Goal: Information Seeking & Learning: Compare options

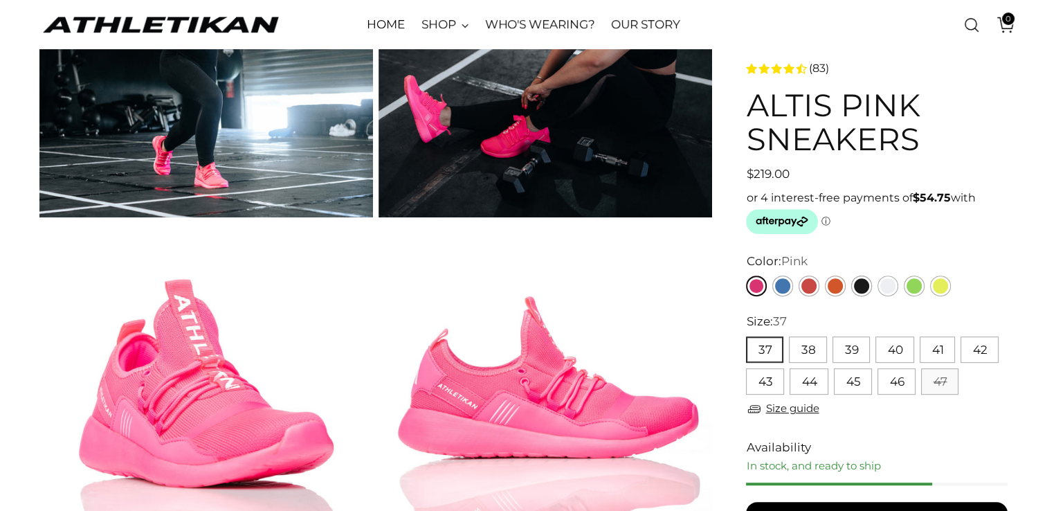
scroll to position [554, 0]
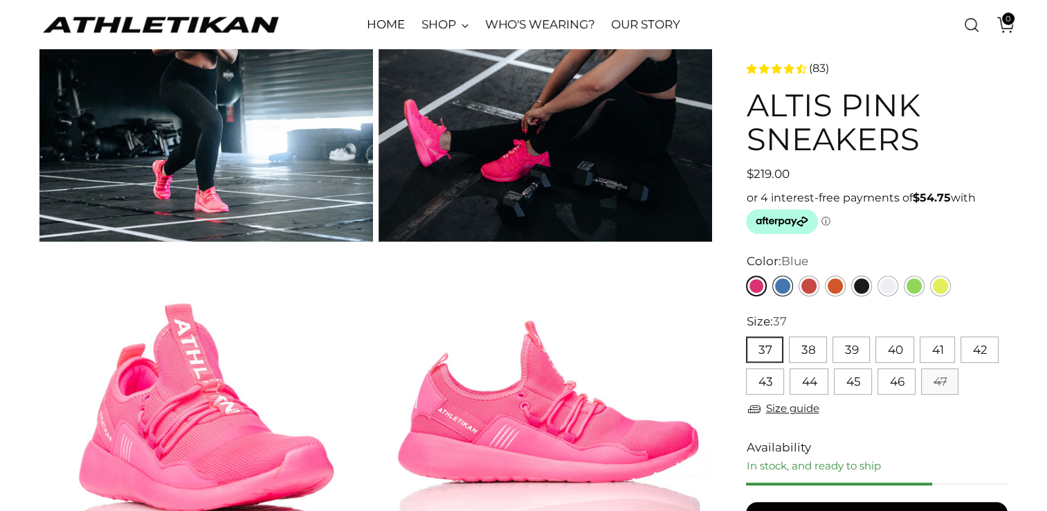
click at [784, 287] on link "Blue" at bounding box center [783, 286] width 21 height 21
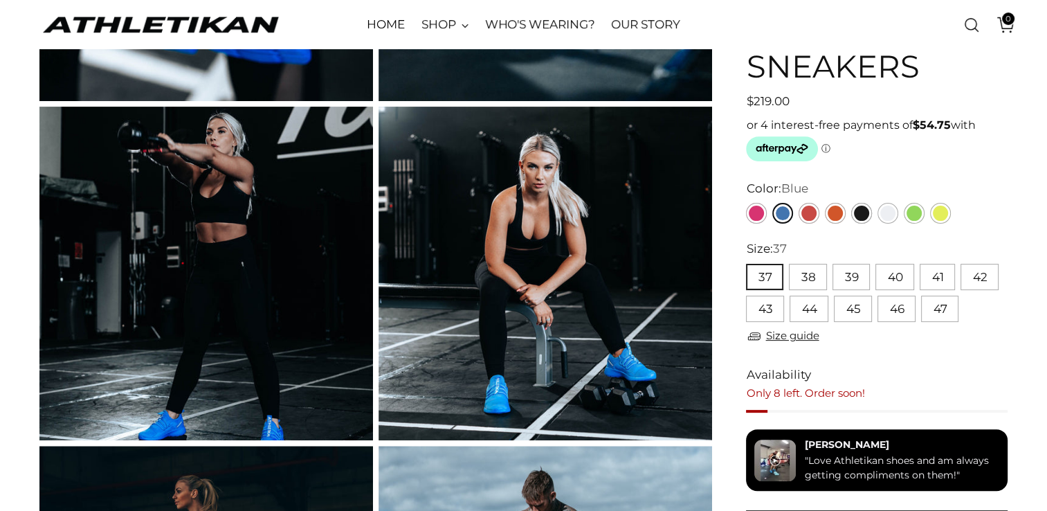
scroll to position [346, 0]
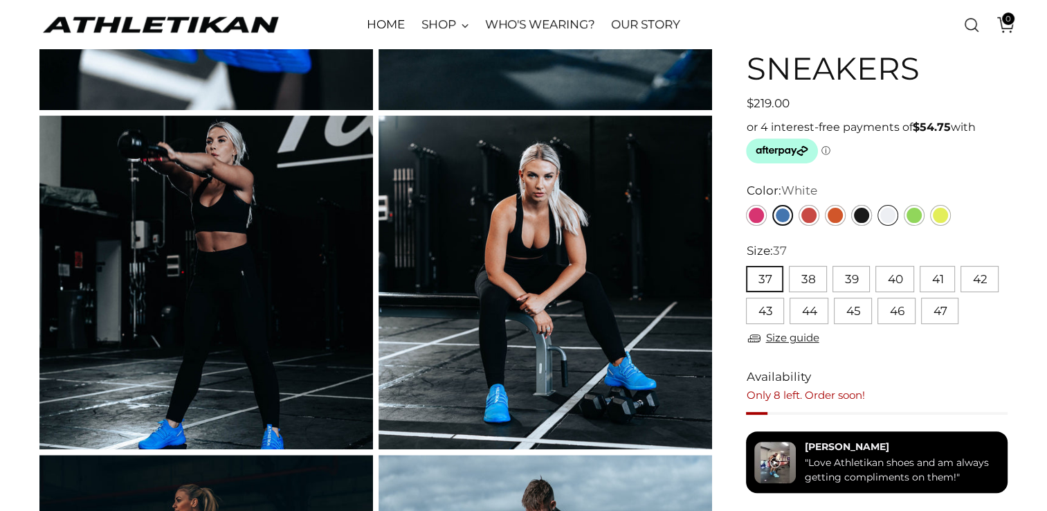
click at [886, 219] on link "White" at bounding box center [888, 215] width 21 height 21
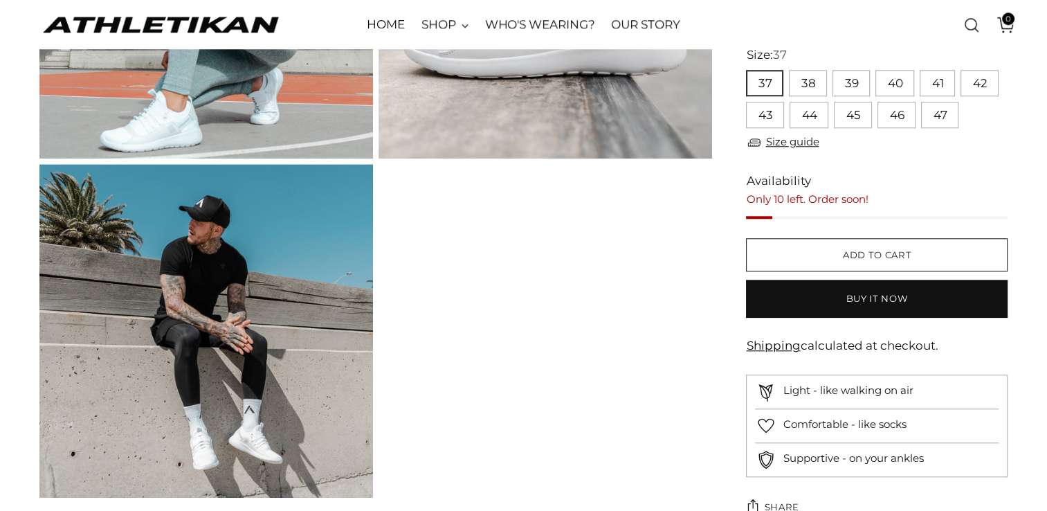
scroll to position [831, 0]
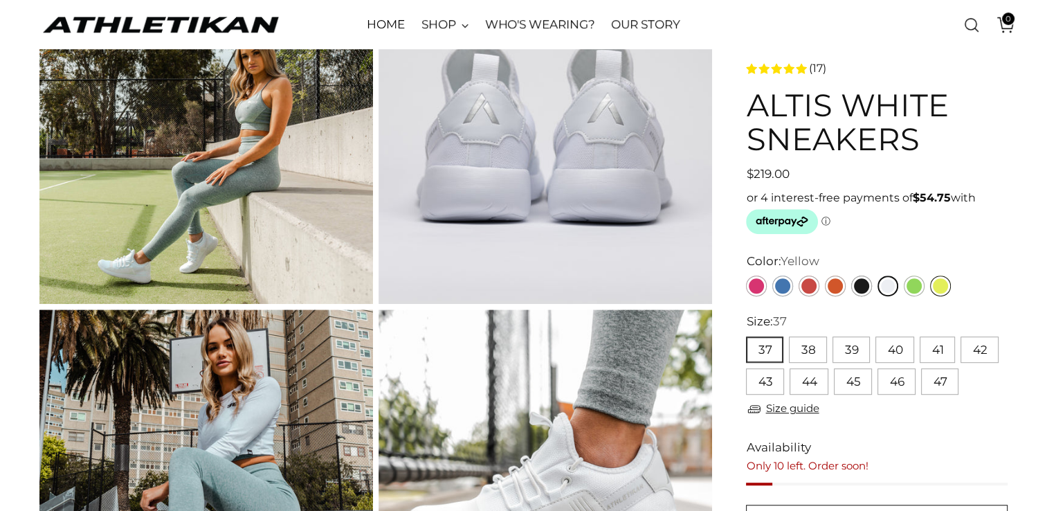
click at [937, 289] on link "Yellow" at bounding box center [940, 286] width 21 height 21
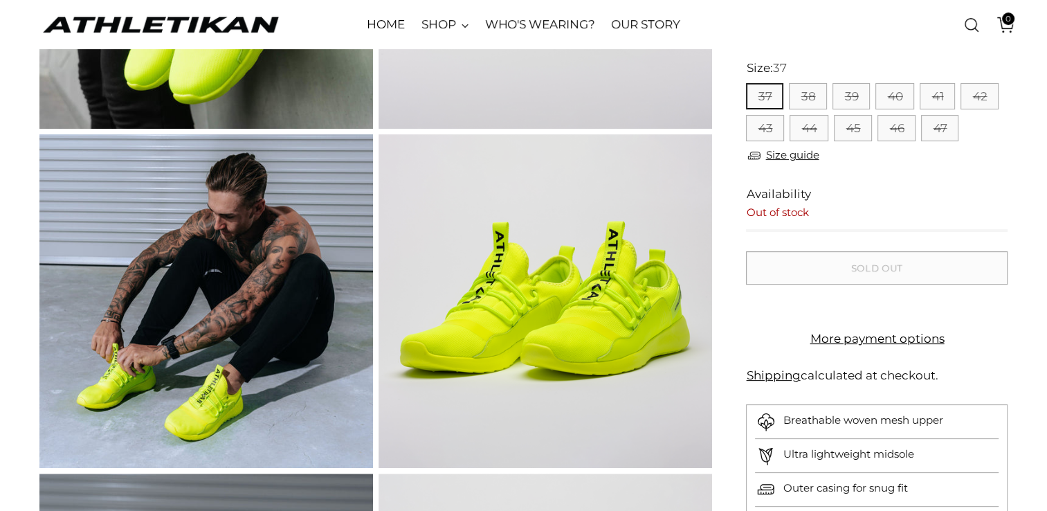
scroll to position [69, 0]
